Goal: Information Seeking & Learning: Learn about a topic

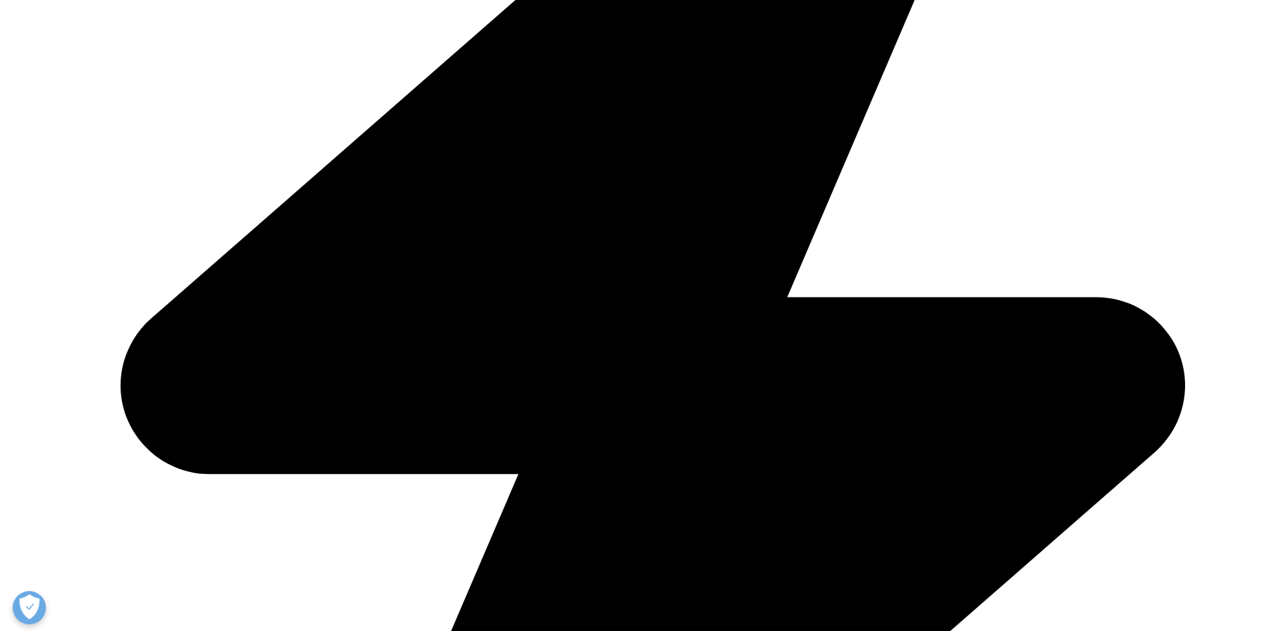
scroll to position [2106, 0]
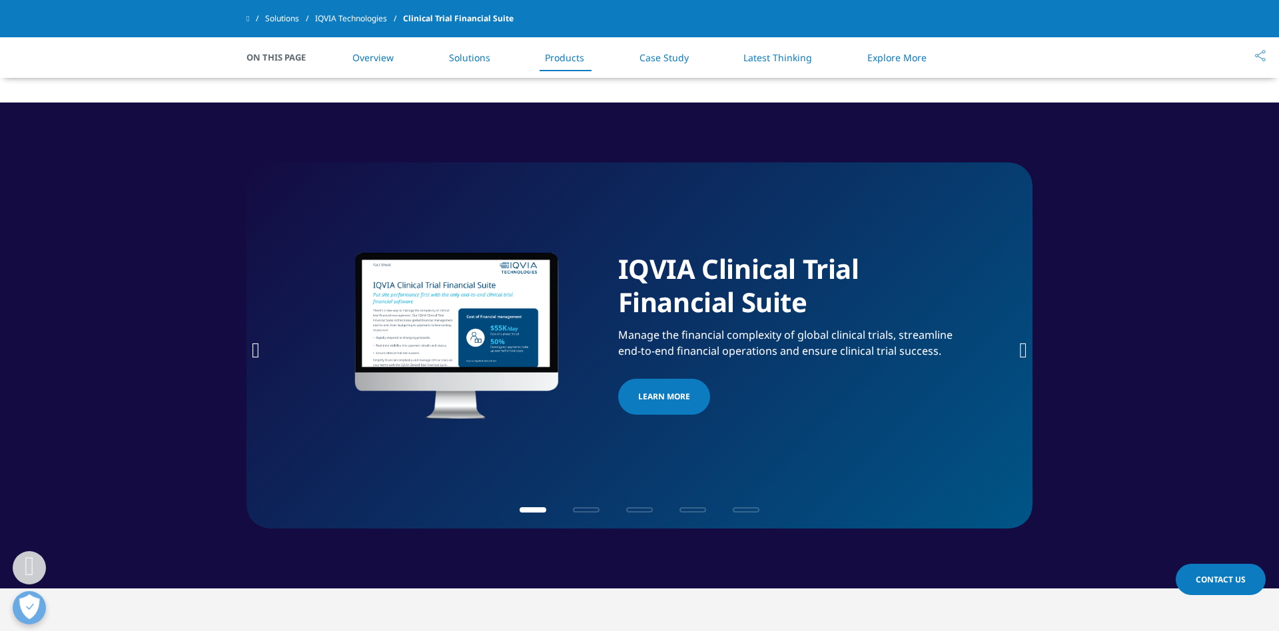
click at [1024, 340] on icon "Next slide" at bounding box center [1023, 350] width 8 height 21
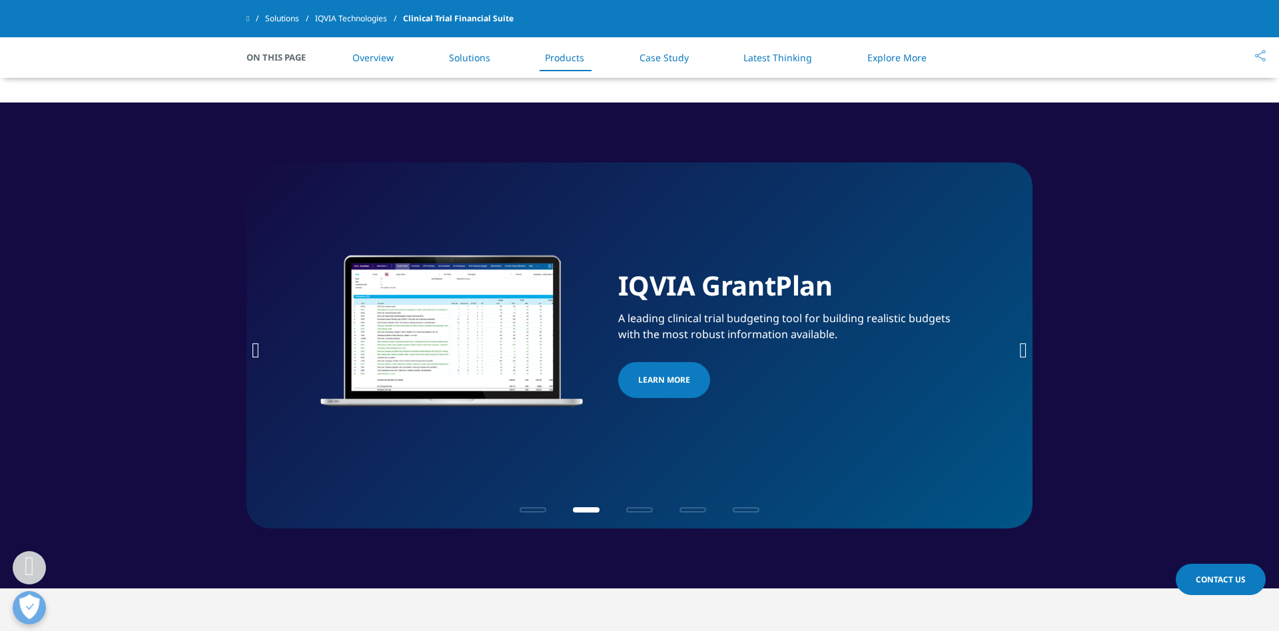
click at [1024, 340] on icon "Next slide" at bounding box center [1023, 350] width 8 height 21
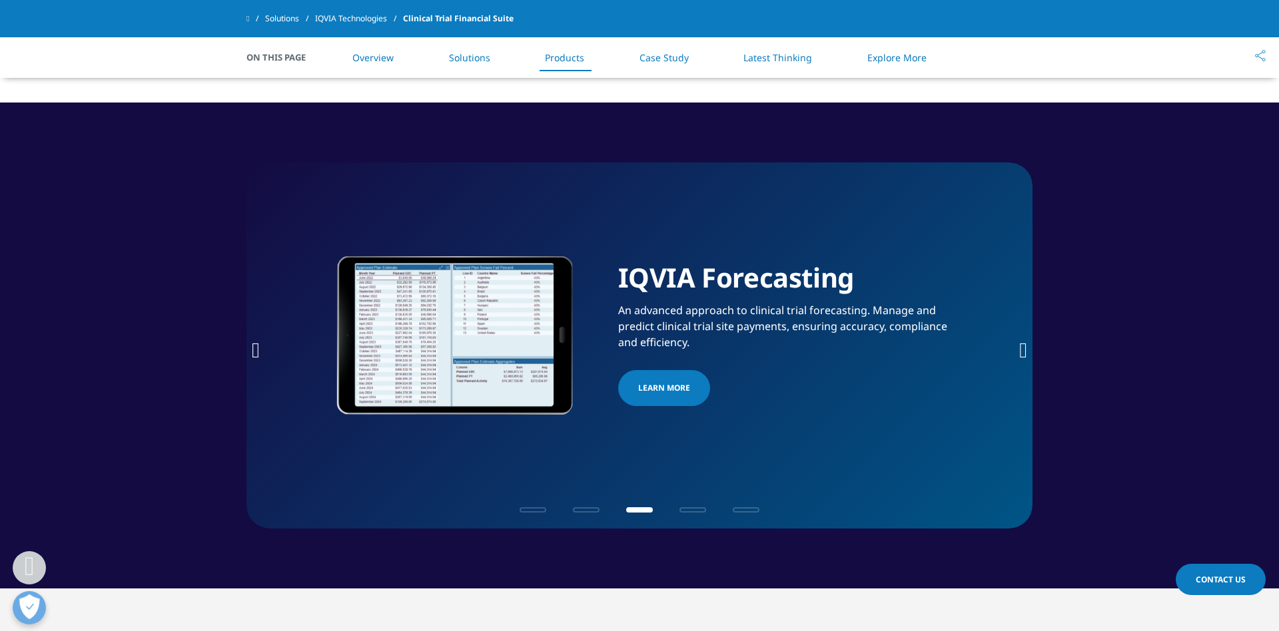
click at [1024, 340] on icon "Next slide" at bounding box center [1023, 350] width 8 height 21
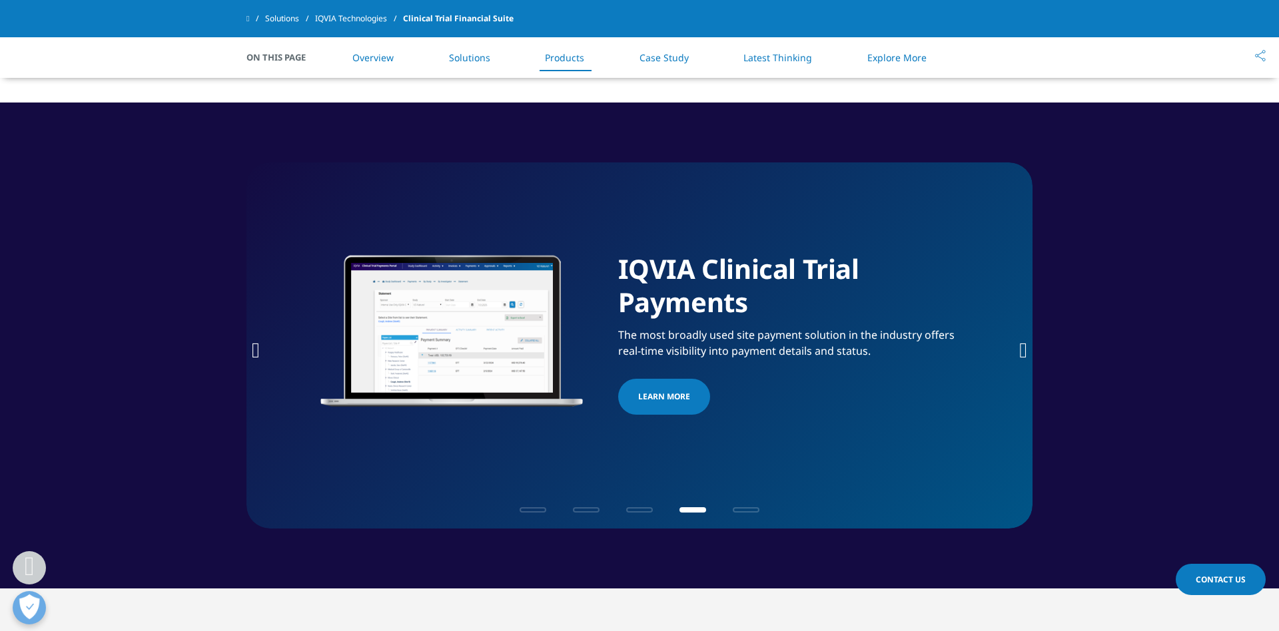
click at [1024, 340] on icon "Next slide" at bounding box center [1023, 350] width 8 height 21
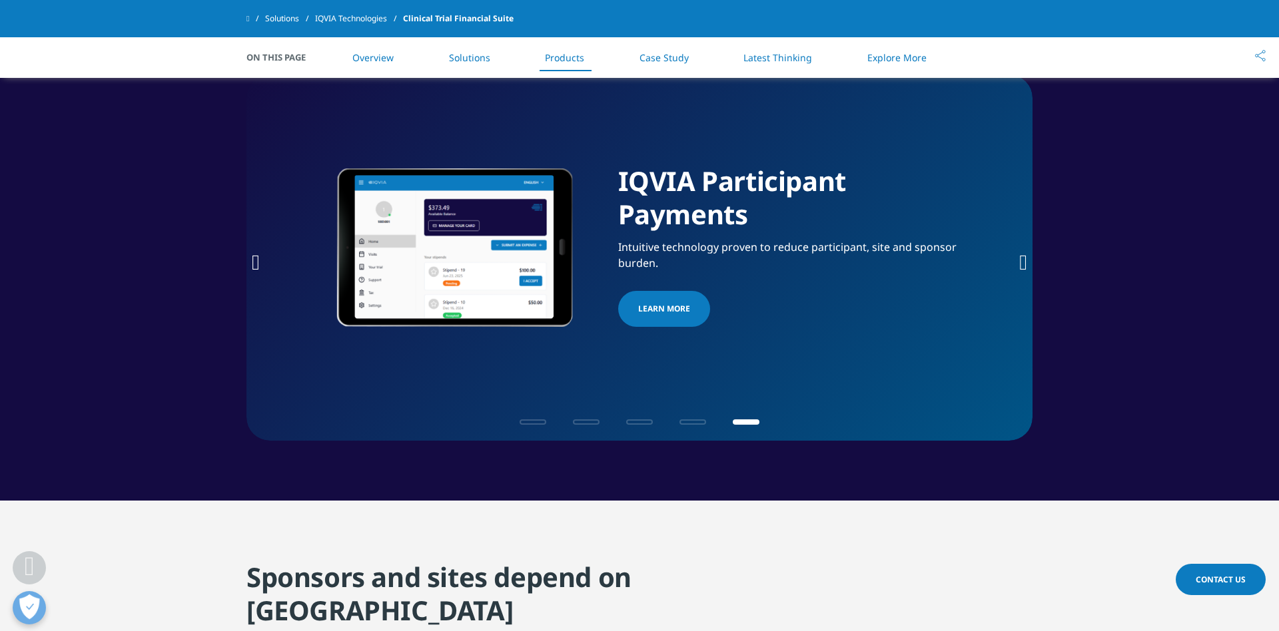
scroll to position [2228, 0]
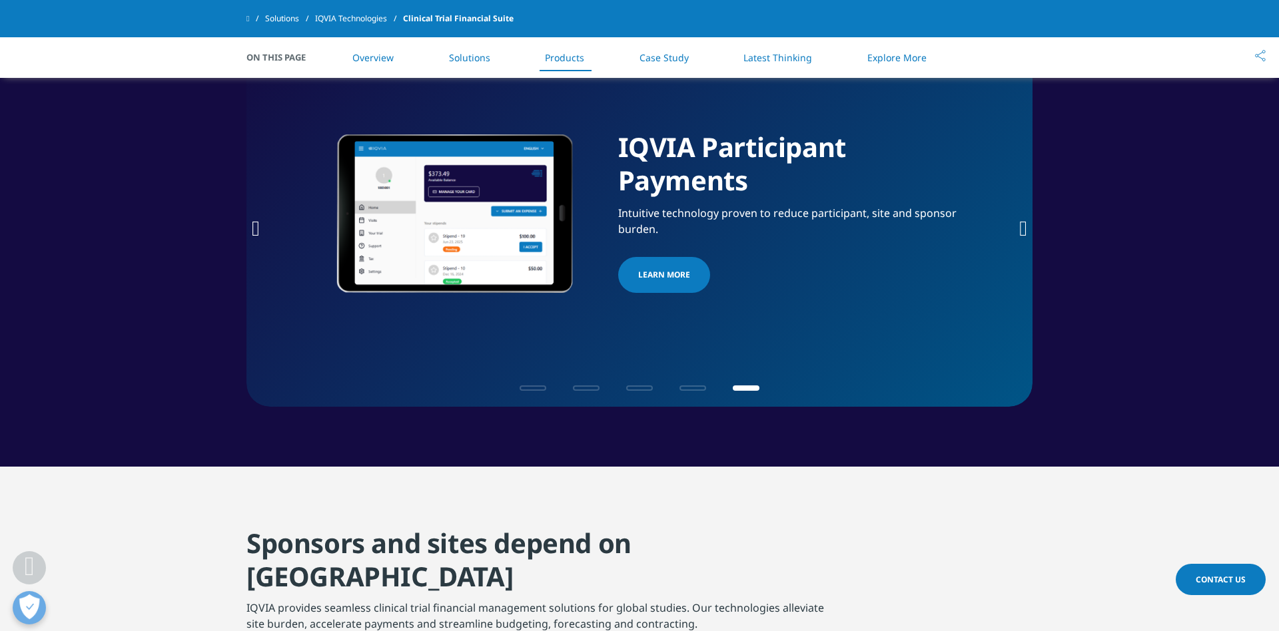
click at [1012, 208] on div "IQVIA Participant Payments Intuitive technology proven to reduce participant, s…" at bounding box center [639, 224] width 786 height 366
click at [1023, 218] on icon "Next slide" at bounding box center [1023, 228] width 8 height 21
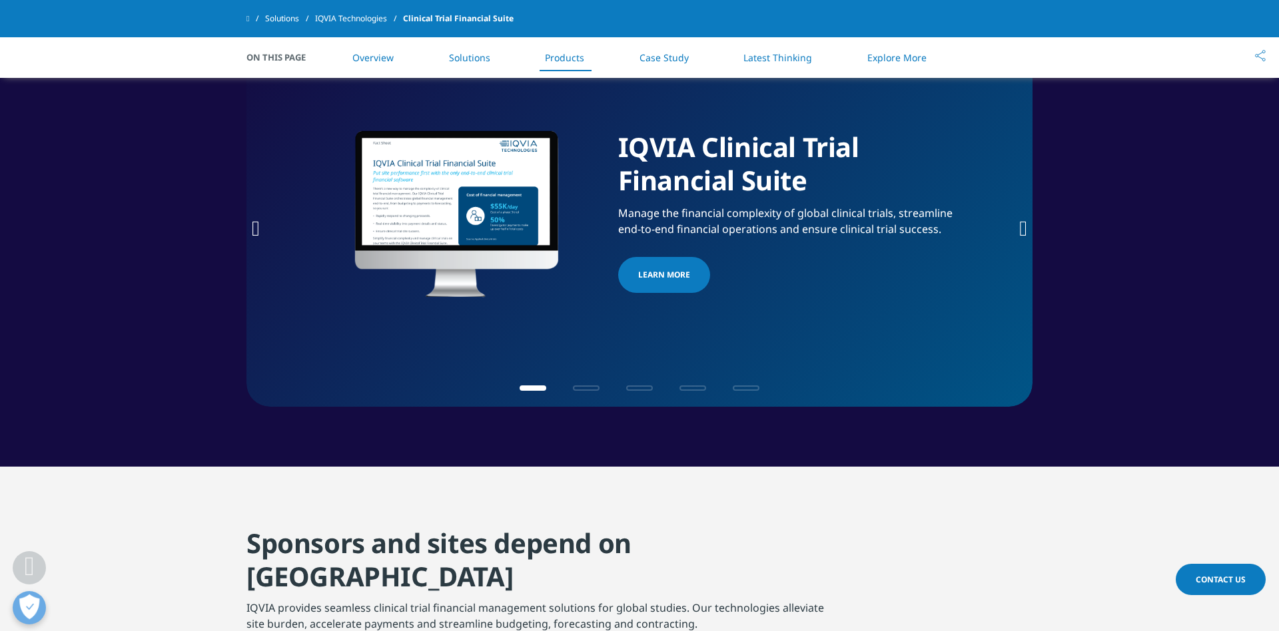
click at [1023, 218] on icon "Next slide" at bounding box center [1023, 228] width 8 height 21
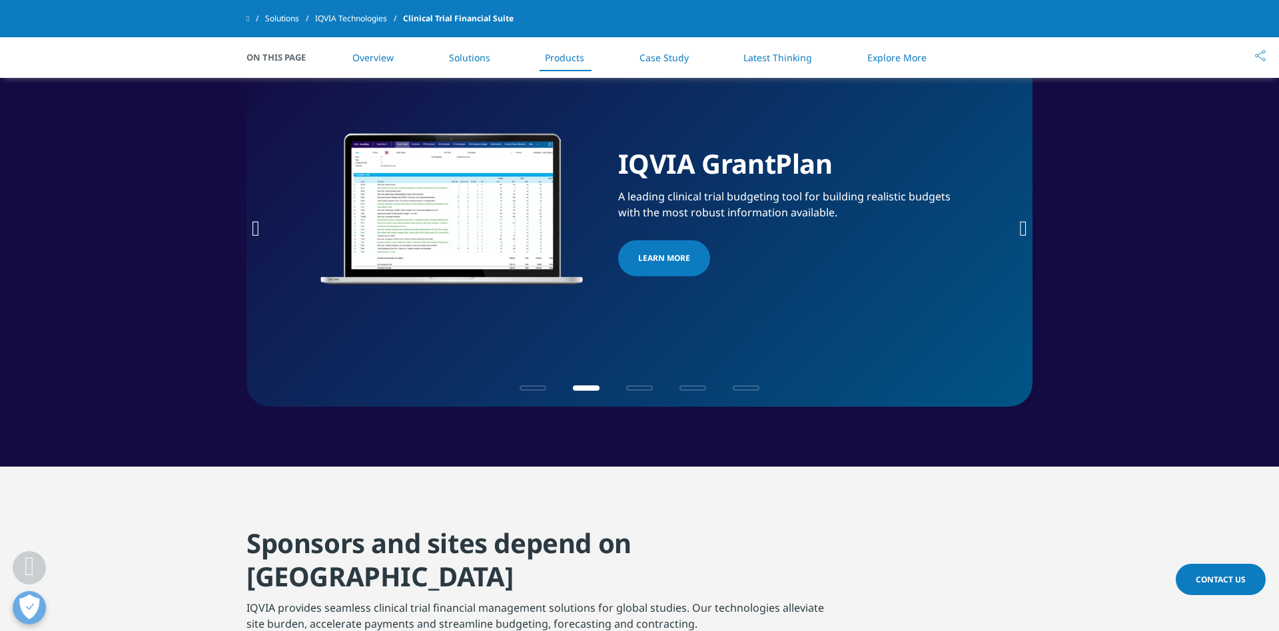
click at [1021, 218] on icon "Next slide" at bounding box center [1023, 228] width 8 height 21
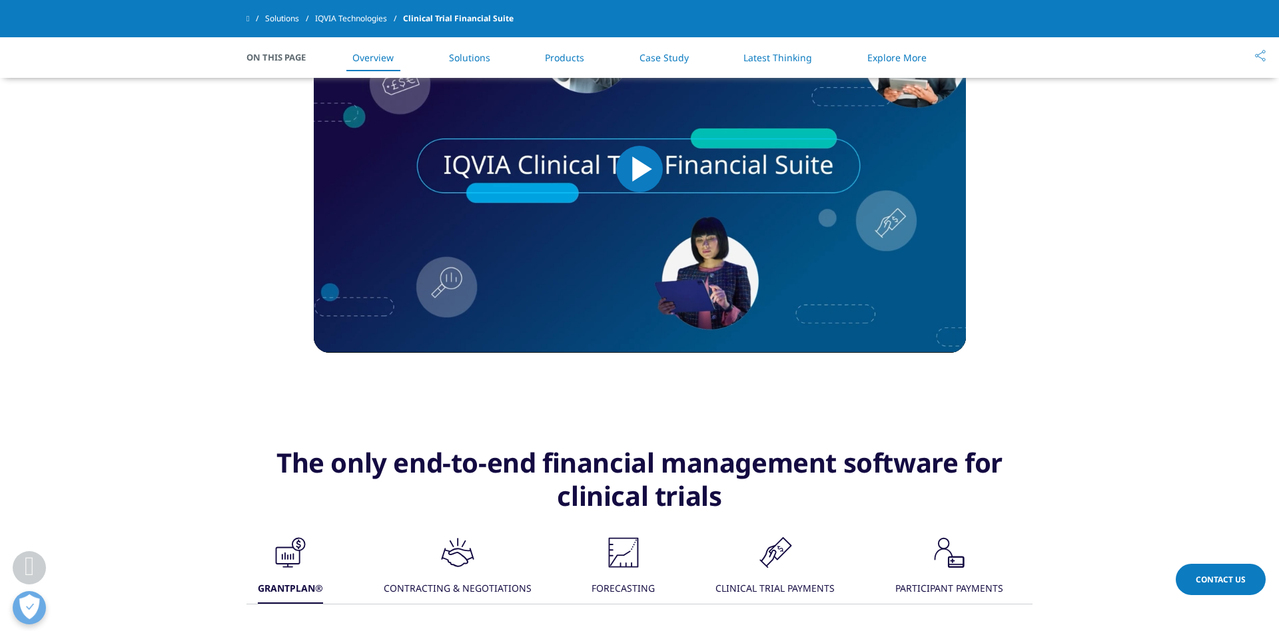
scroll to position [0, 0]
